Goal: Task Accomplishment & Management: Use online tool/utility

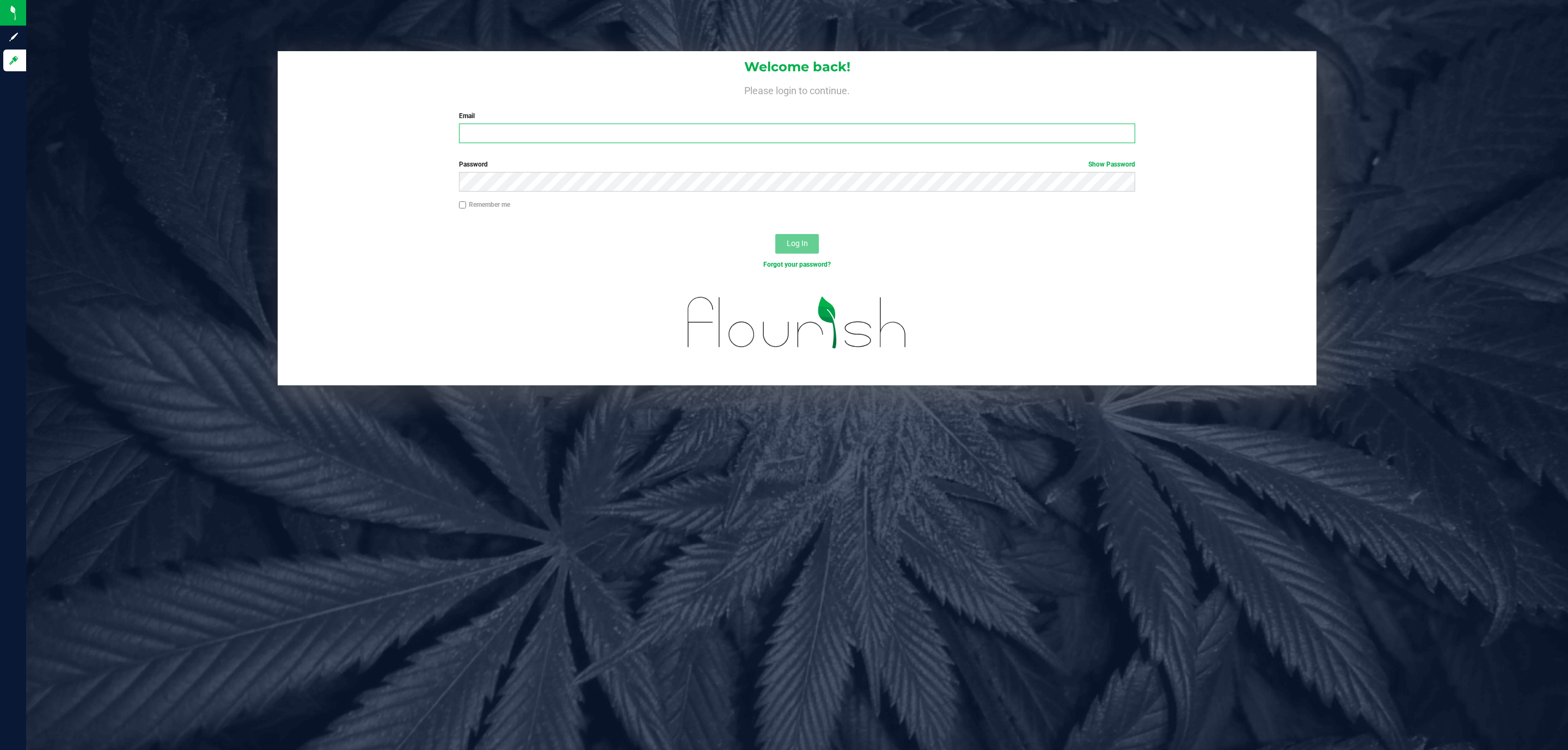
click at [520, 136] on input "Email" at bounding box center [797, 134] width 676 height 20
type input "[EMAIL_ADDRESS][DOMAIN_NAME]"
click at [775, 234] on button "Log In" at bounding box center [797, 244] width 43 height 20
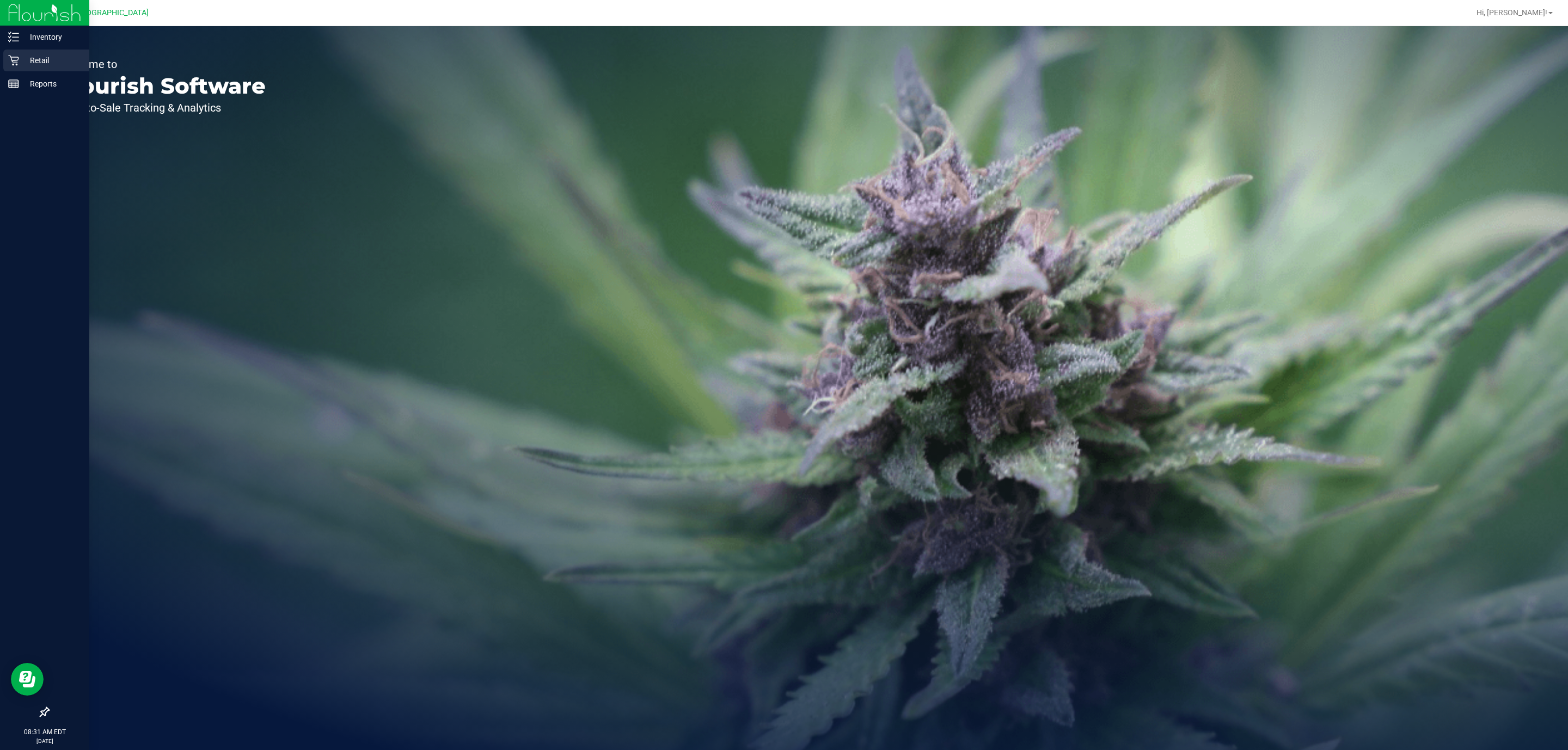
click at [18, 55] on icon at bounding box center [13, 60] width 11 height 11
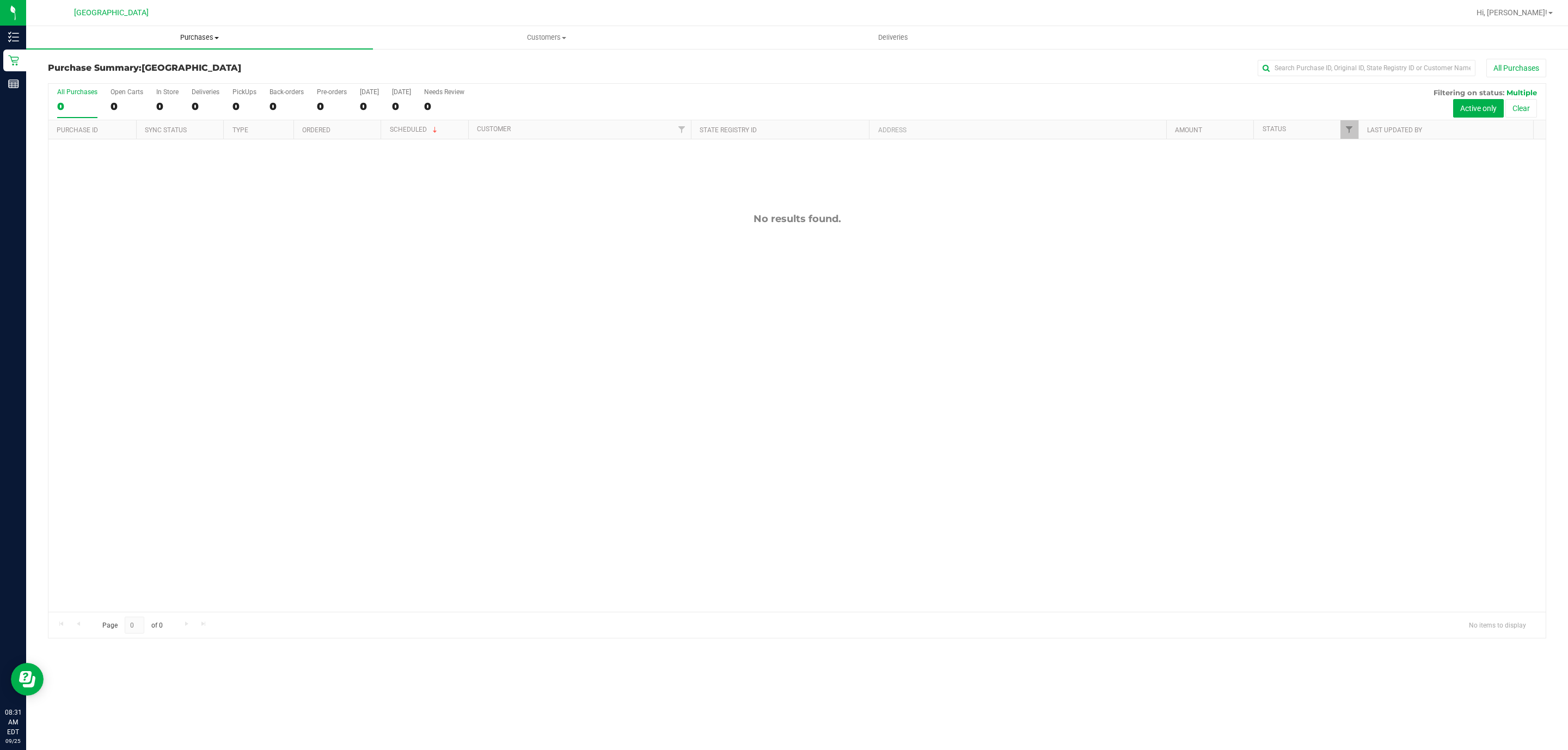
click at [211, 40] on span "Purchases" at bounding box center [200, 38] width 347 height 10
click at [98, 82] on li "Fulfillment" at bounding box center [200, 79] width 347 height 13
click at [197, 40] on span "Purchases" at bounding box center [200, 38] width 347 height 10
click at [70, 82] on span "Fulfillment" at bounding box center [60, 78] width 67 height 9
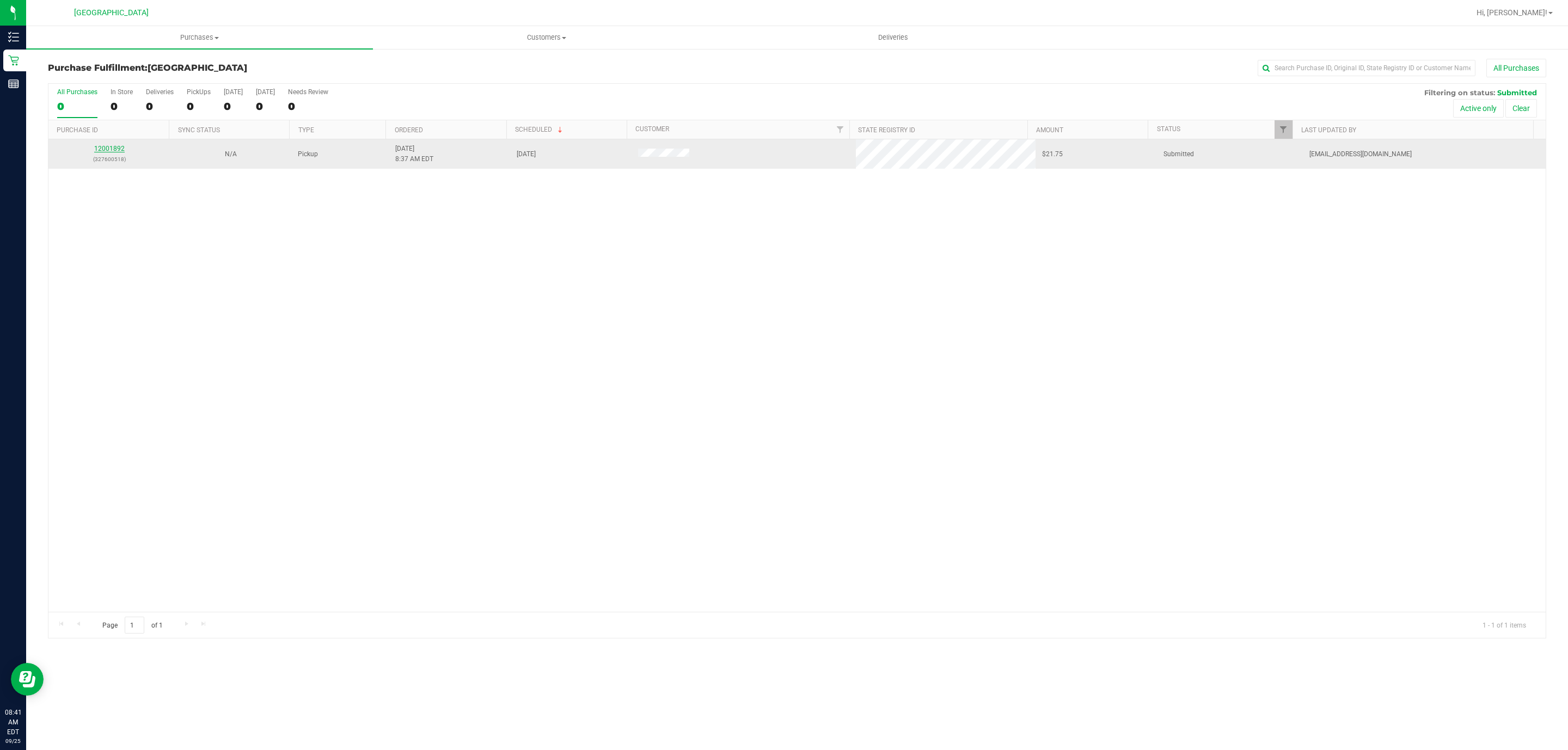
click at [118, 149] on link "12001892" at bounding box center [109, 148] width 31 height 8
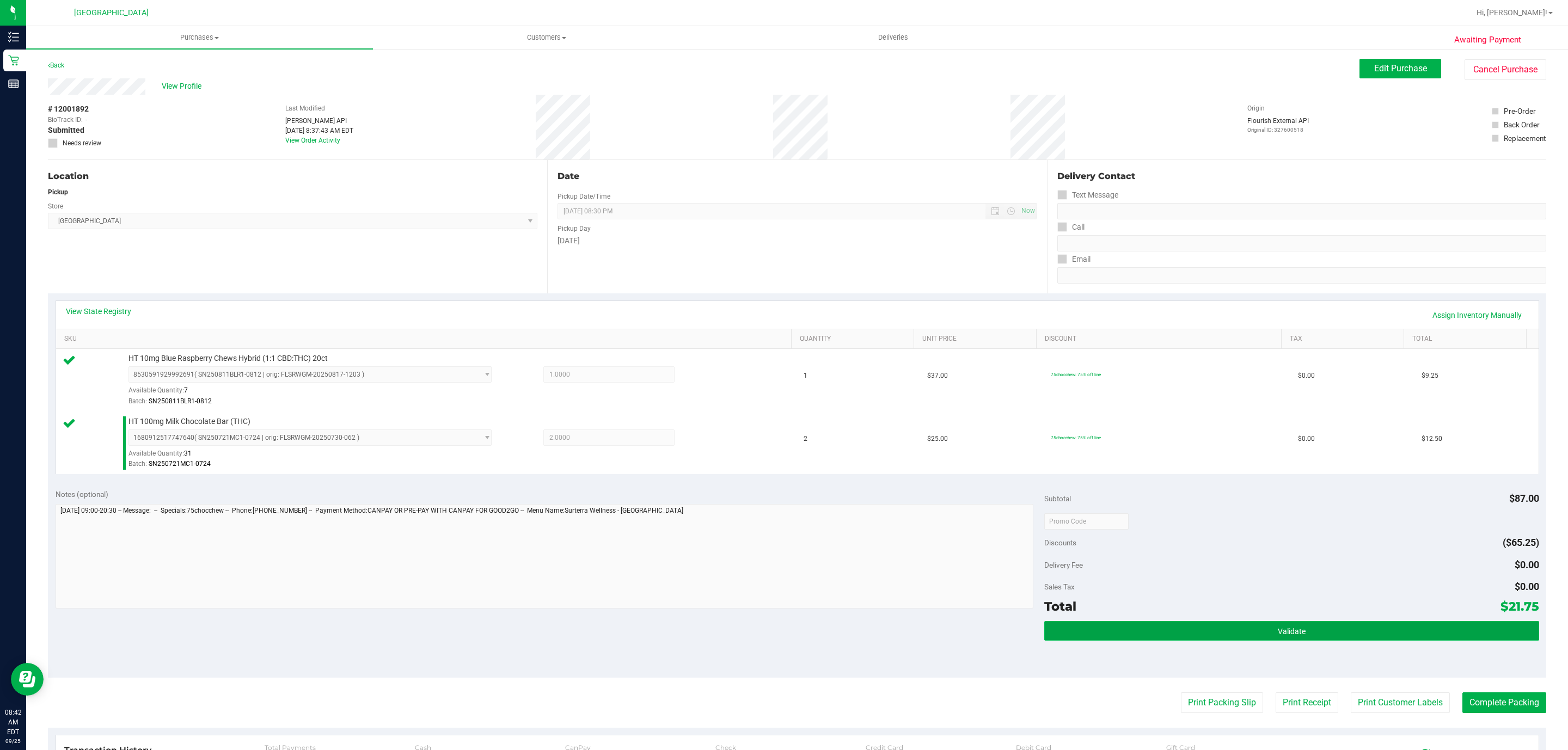
click at [1266, 640] on button "Validate" at bounding box center [1291, 631] width 494 height 20
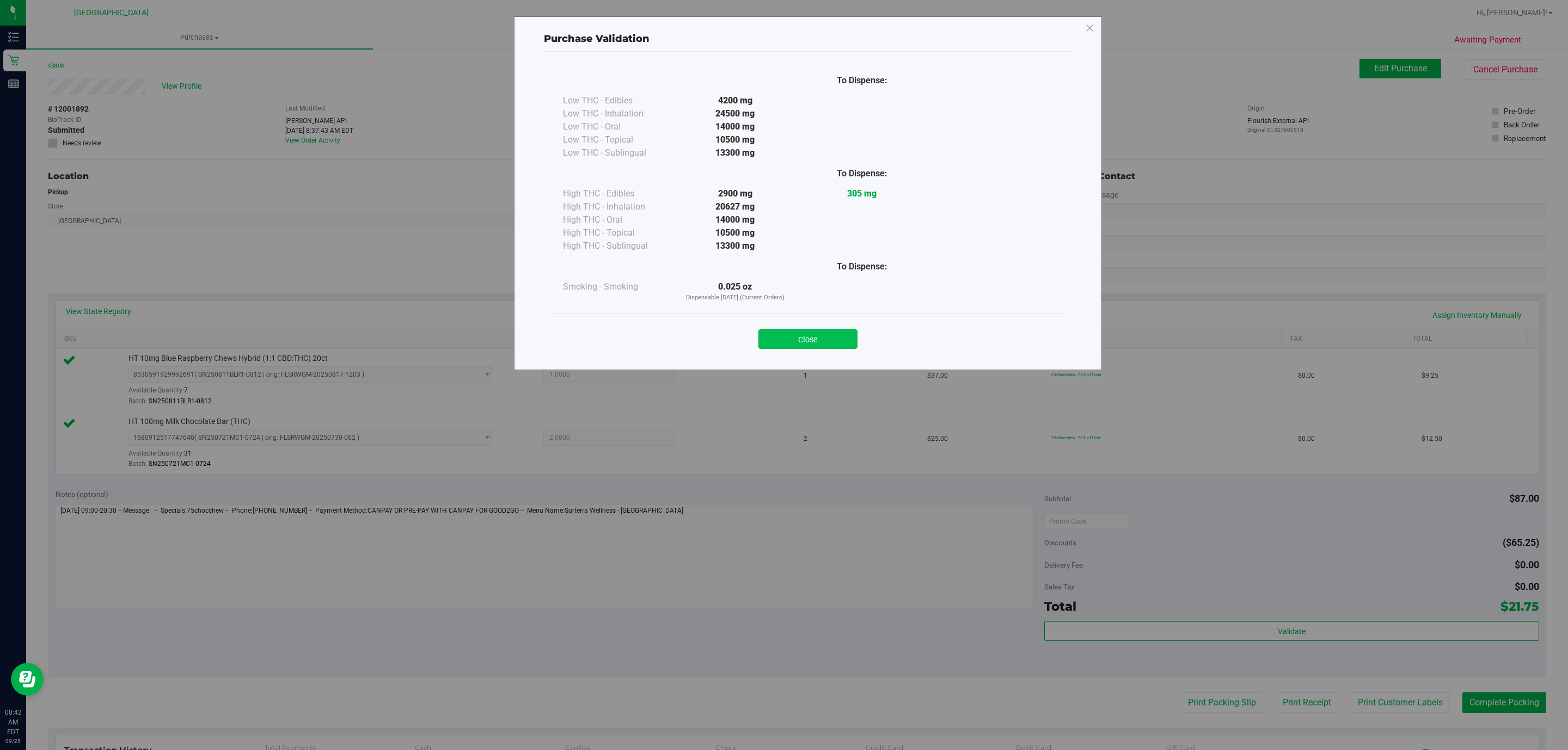
click at [815, 342] on button "Close" at bounding box center [808, 339] width 99 height 20
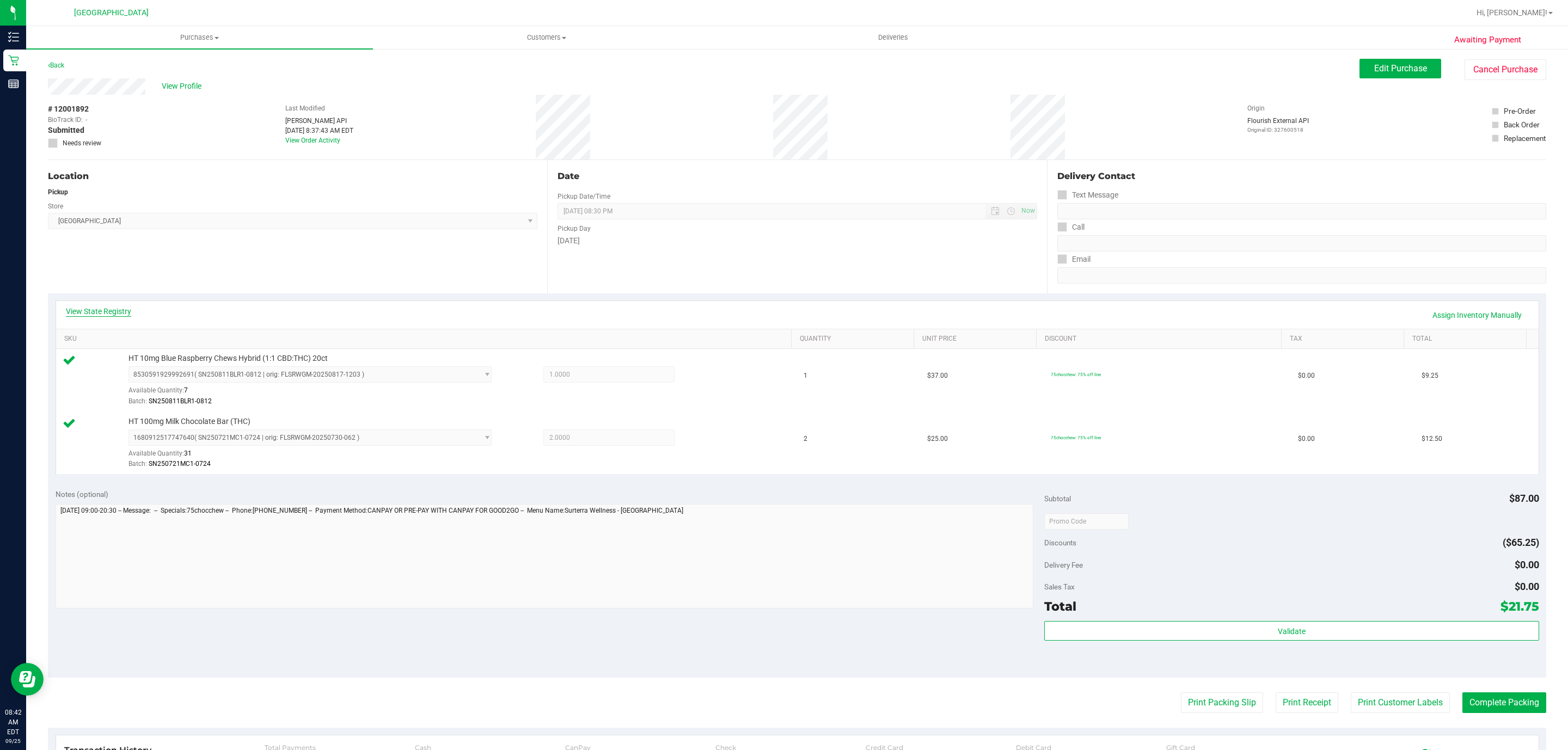
click at [89, 308] on link "View State Registry" at bounding box center [99, 311] width 65 height 11
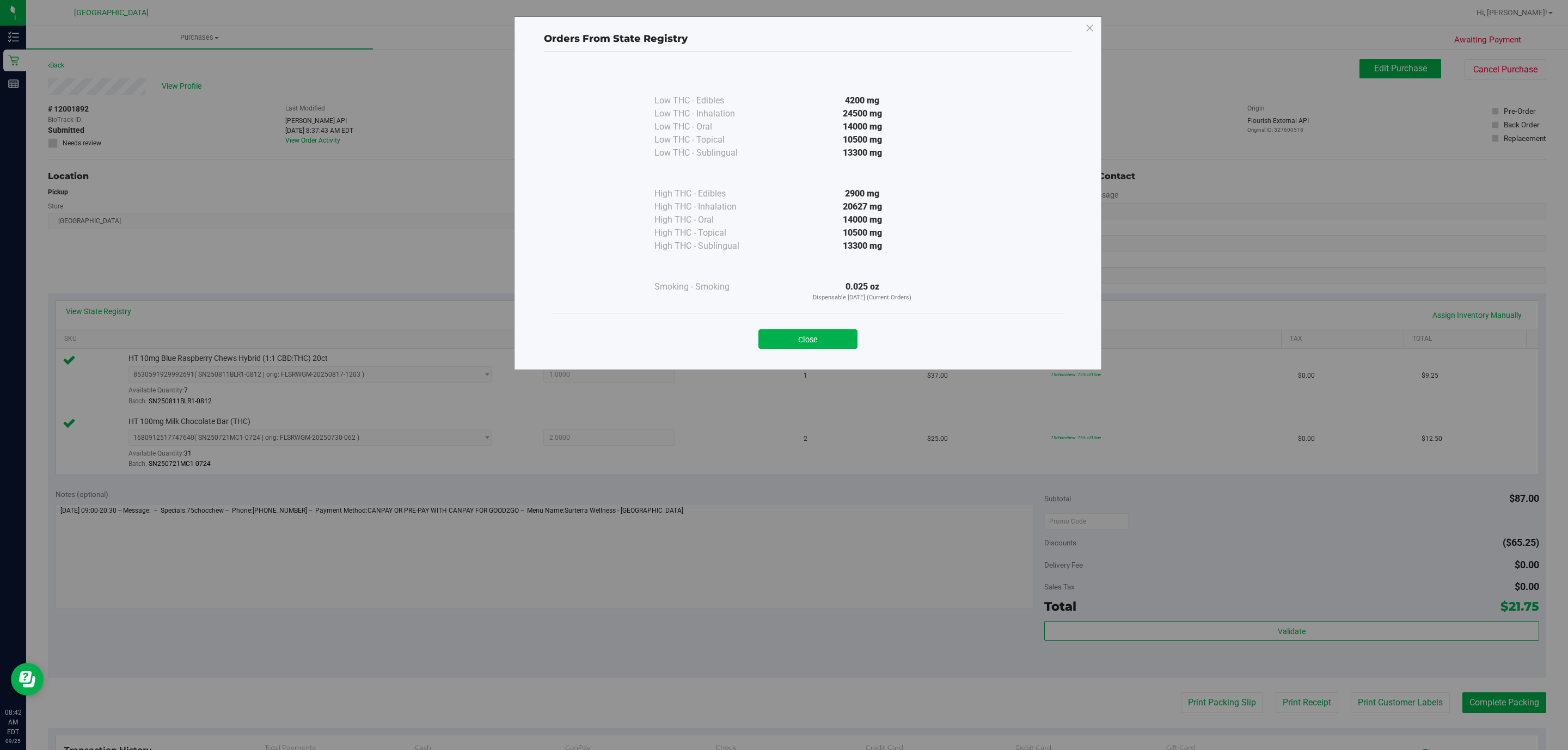
click at [803, 351] on div "Close" at bounding box center [807, 336] width 512 height 44
click at [844, 342] on button "Close" at bounding box center [808, 339] width 99 height 20
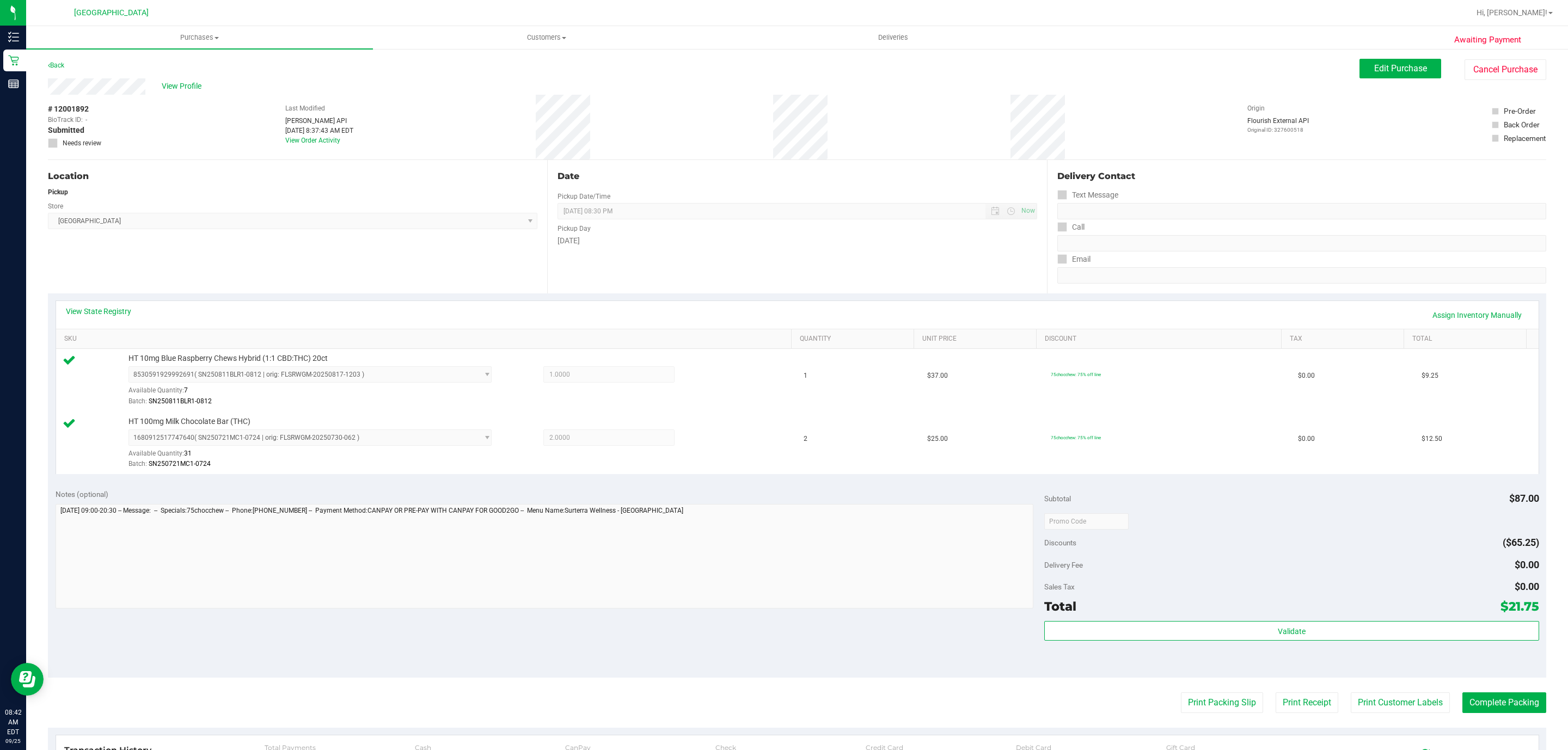
click at [1181, 693] on purchase-details "Back Edit Purchase Cancel Purchase View Profile # 12001892 BioTrack ID: - Submi…" at bounding box center [796, 495] width 1498 height 873
click at [1216, 705] on button "Print Packing Slip" at bounding box center [1222, 702] width 82 height 21
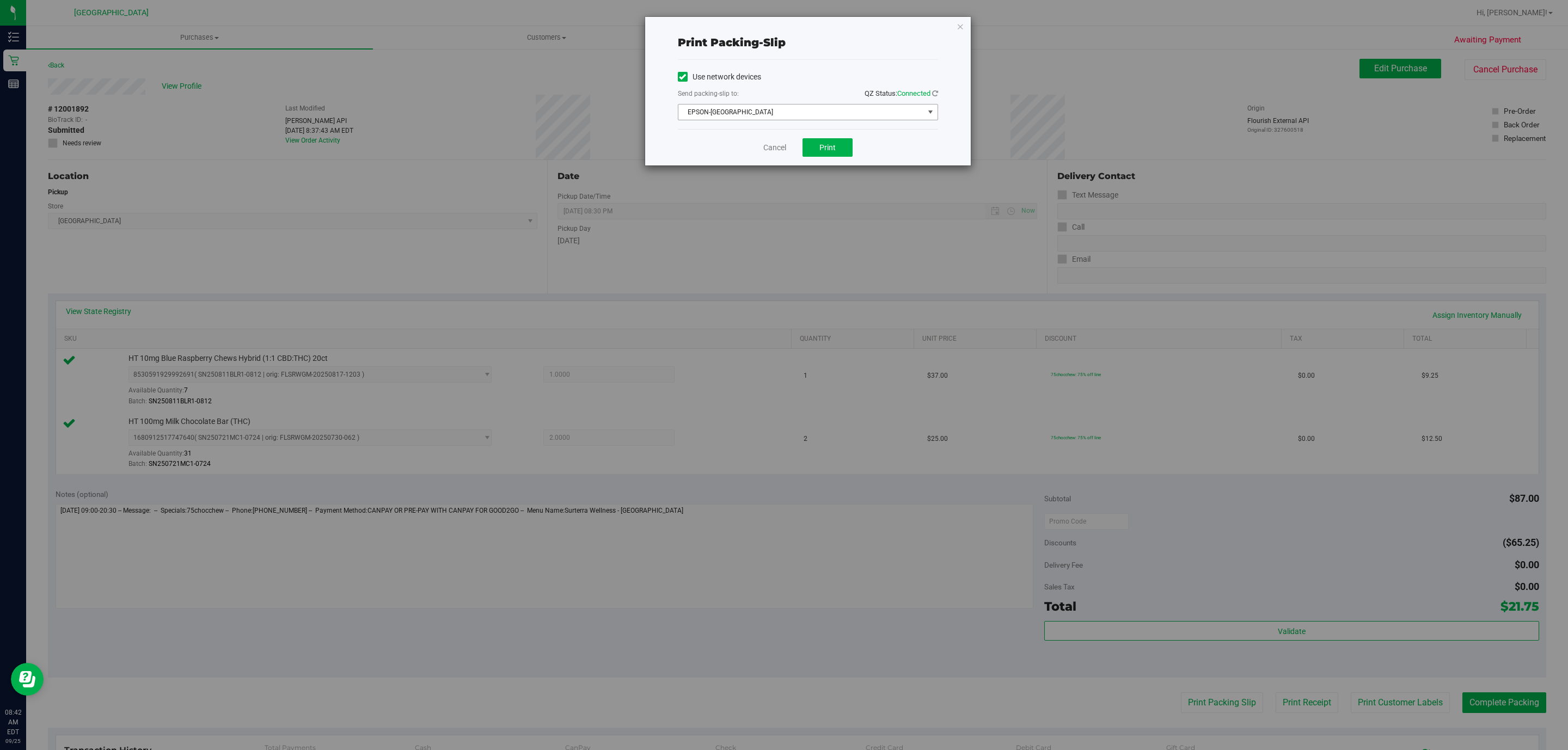
click at [902, 120] on span "EPSON-[GEOGRAPHIC_DATA]" at bounding box center [801, 112] width 246 height 15
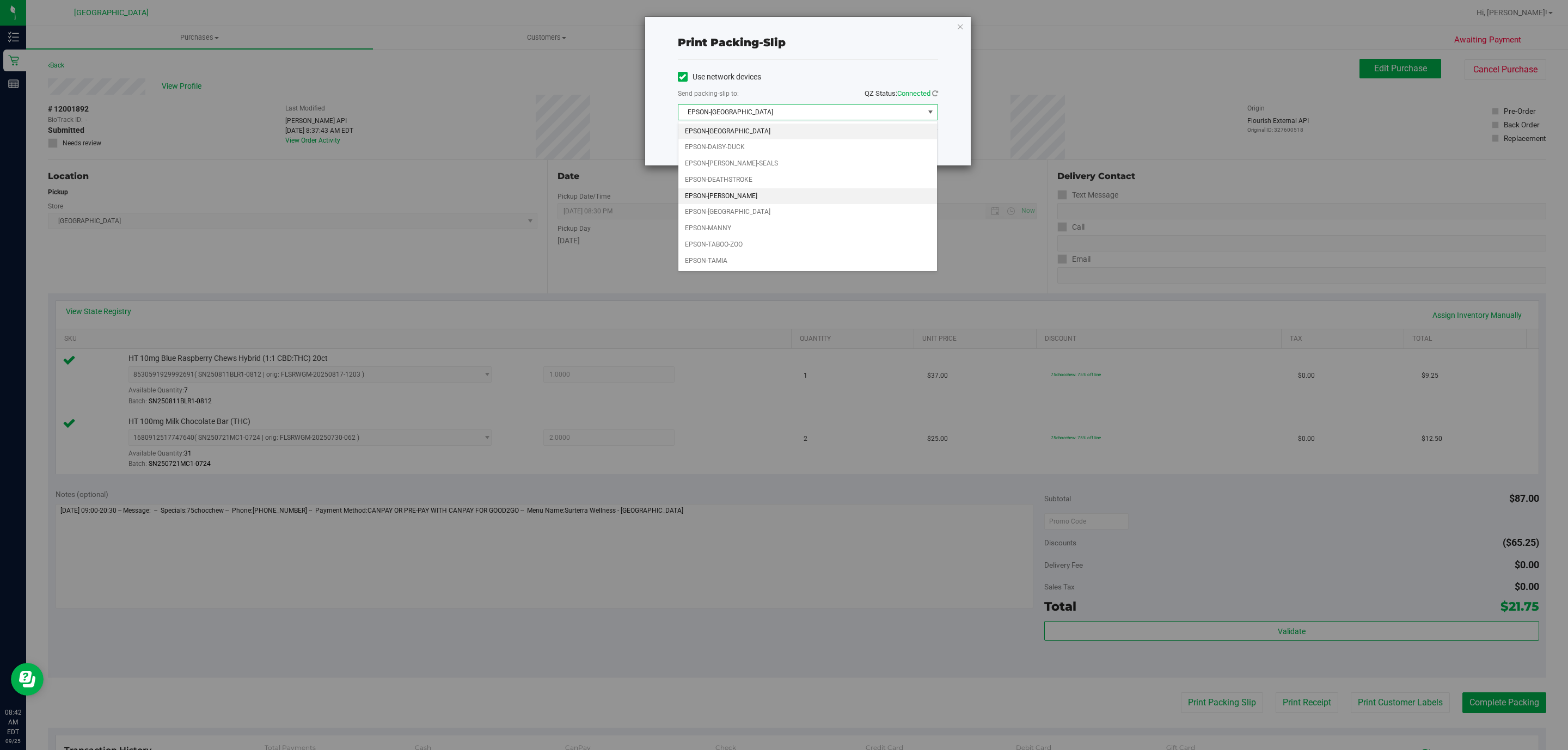
drag, startPoint x: 740, startPoint y: 192, endPoint x: 752, endPoint y: 195, distance: 12.4
click at [740, 192] on li "EPSON-[PERSON_NAME]" at bounding box center [807, 196] width 258 height 16
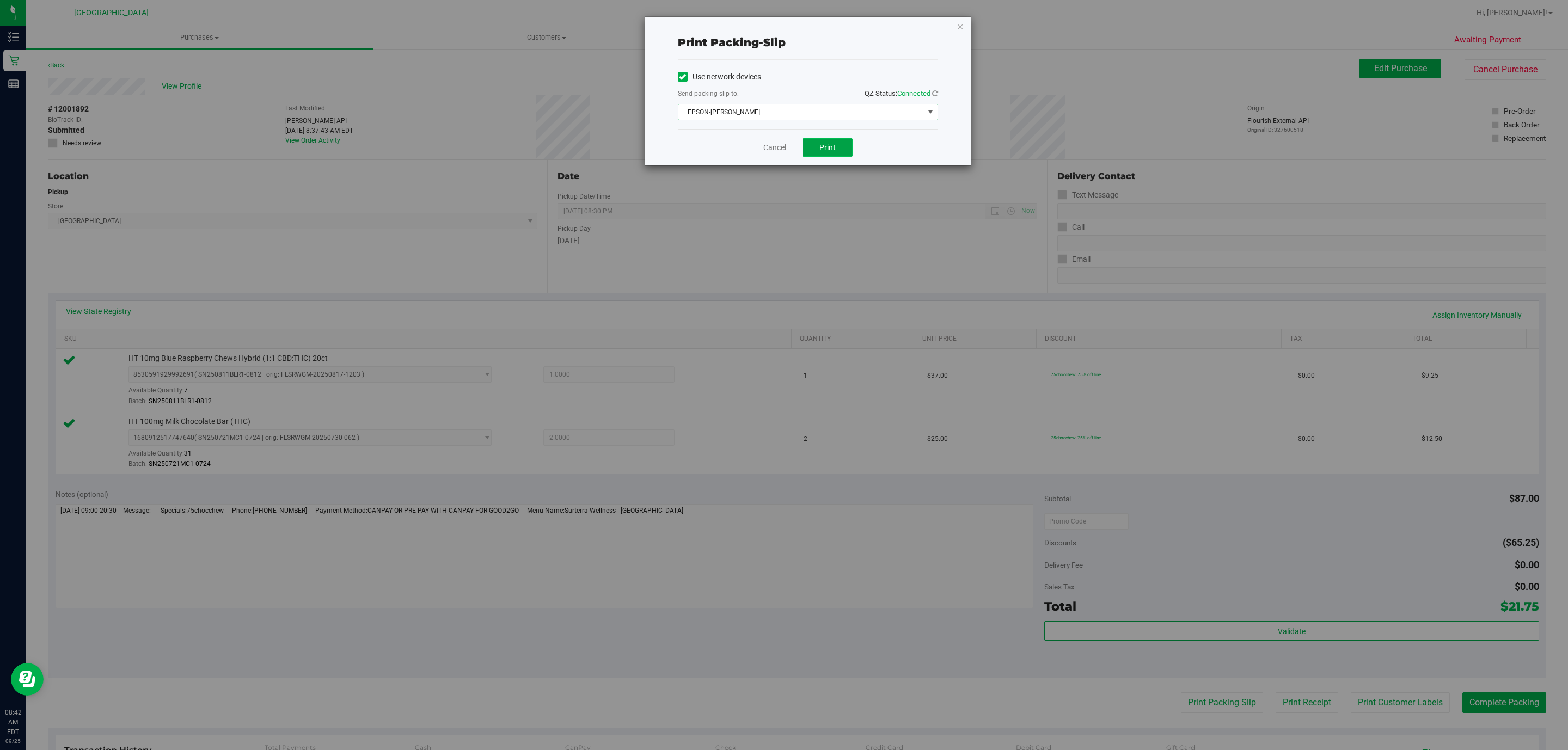
click at [832, 149] on span "Print" at bounding box center [827, 148] width 16 height 9
click at [763, 148] on link "Cancel" at bounding box center [775, 148] width 23 height 11
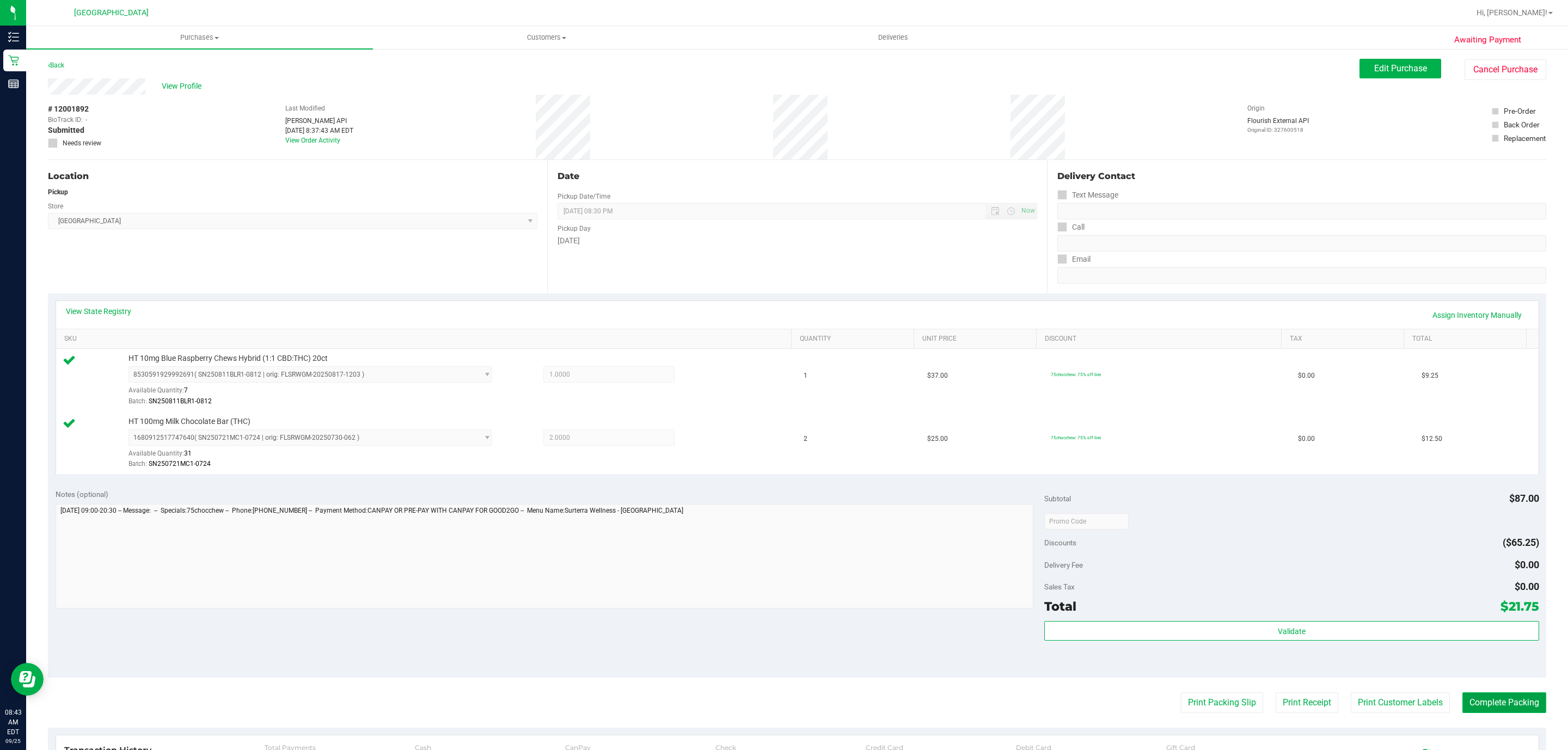
click at [1491, 701] on button "Complete Packing" at bounding box center [1504, 702] width 84 height 21
